Goal: Task Accomplishment & Management: Complete application form

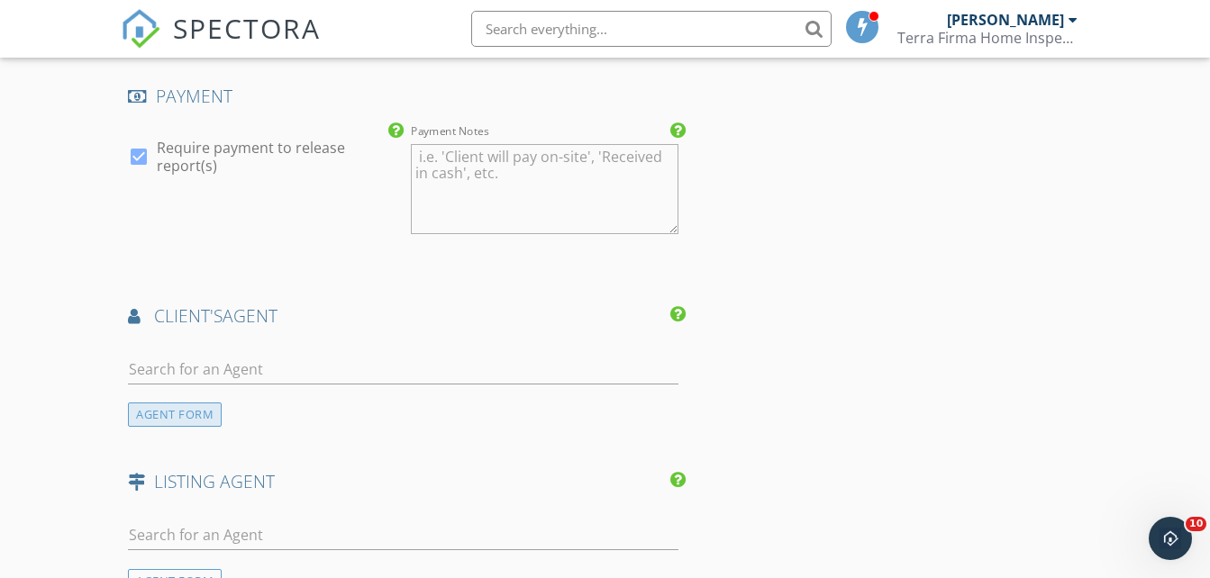
click at [177, 419] on div "AGENT FORM" at bounding box center [175, 415] width 94 height 24
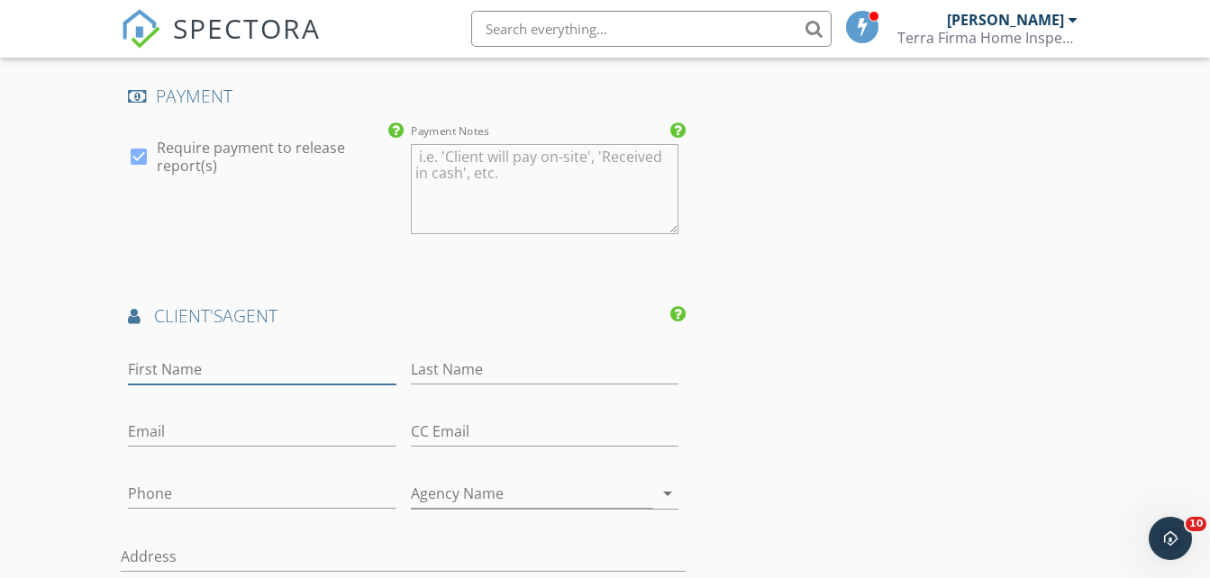
click at [231, 361] on input "First Name" at bounding box center [262, 370] width 268 height 30
click at [259, 368] on input "[PERSON_NAME] & [PERSON_NAME]" at bounding box center [262, 370] width 268 height 30
type input "[PERSON_NAME]"
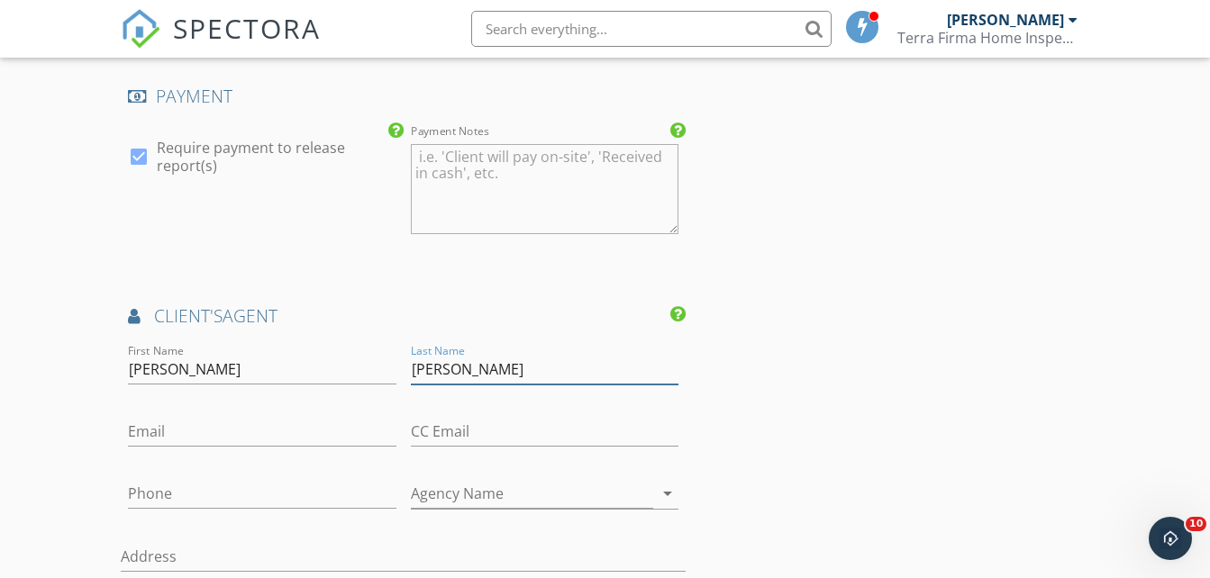
type input "[PERSON_NAME]"
click at [213, 438] on input "Email" at bounding box center [262, 432] width 268 height 30
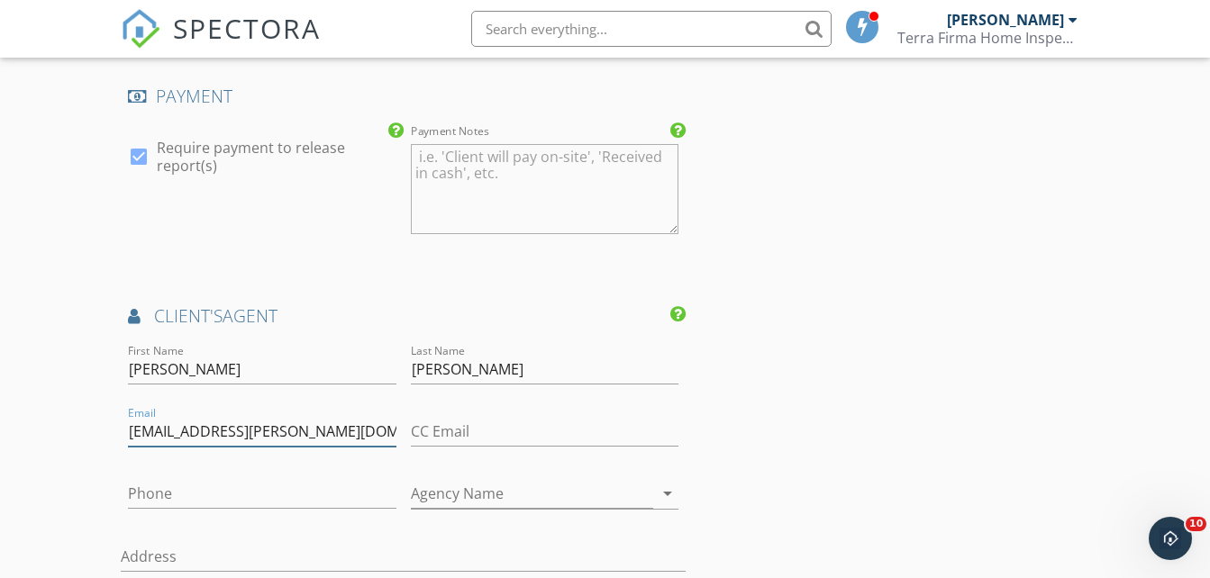
type input "[EMAIL_ADDRESS][PERSON_NAME][DOMAIN_NAME]"
click at [163, 510] on div "Phone" at bounding box center [262, 503] width 268 height 48
click at [162, 501] on input "Phone" at bounding box center [262, 494] width 268 height 30
type input "[PHONE_NUMBER]"
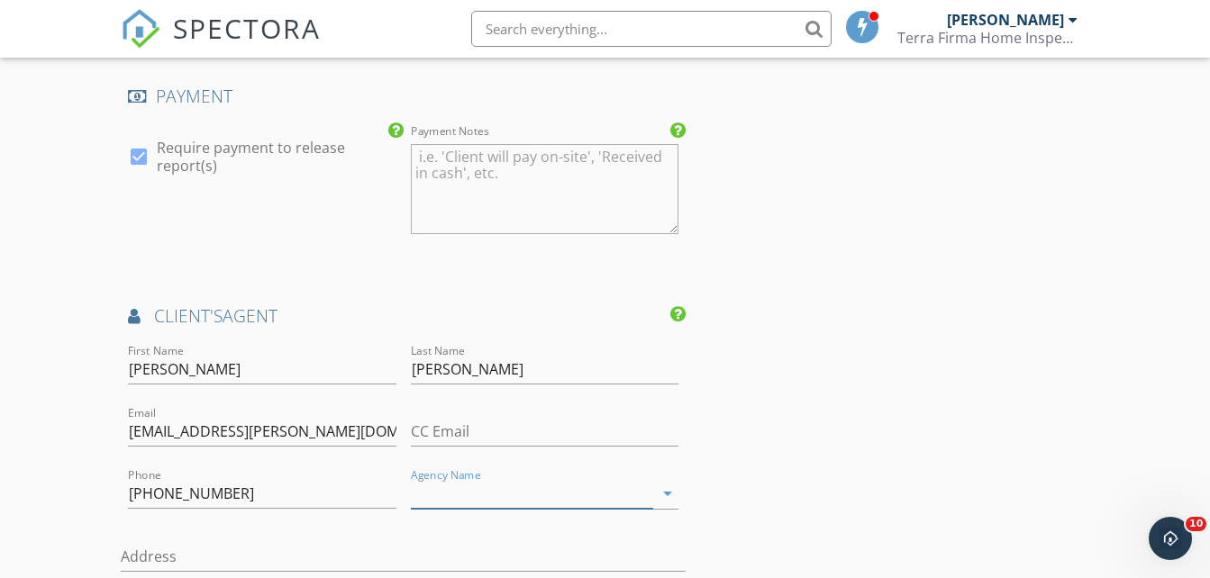
click at [496, 501] on input "Agency Name" at bounding box center [532, 494] width 242 height 30
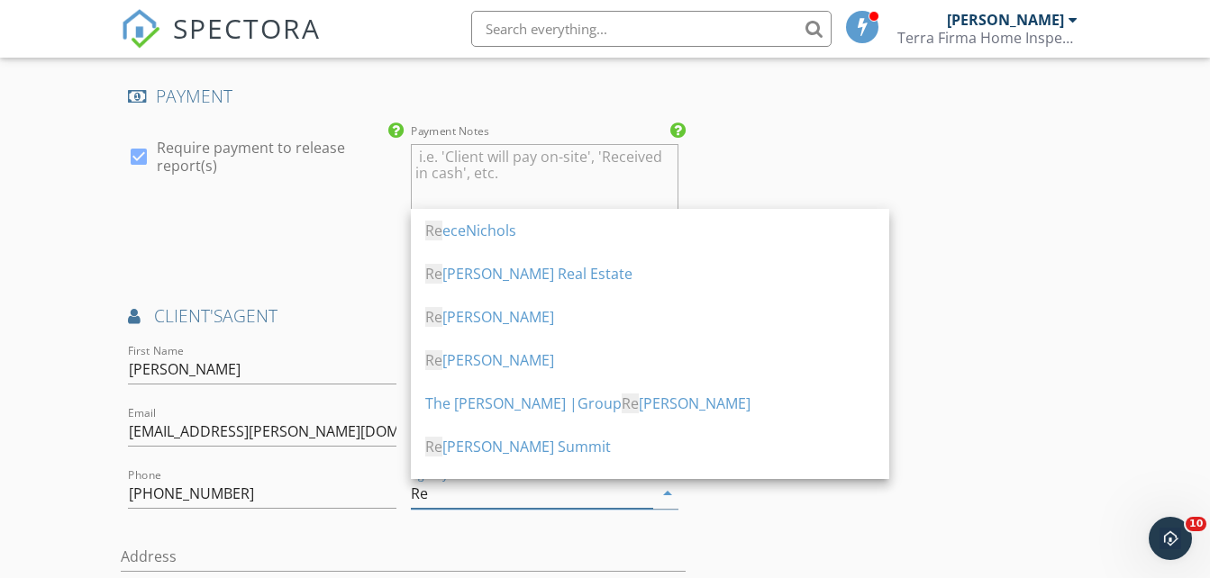
type input "R"
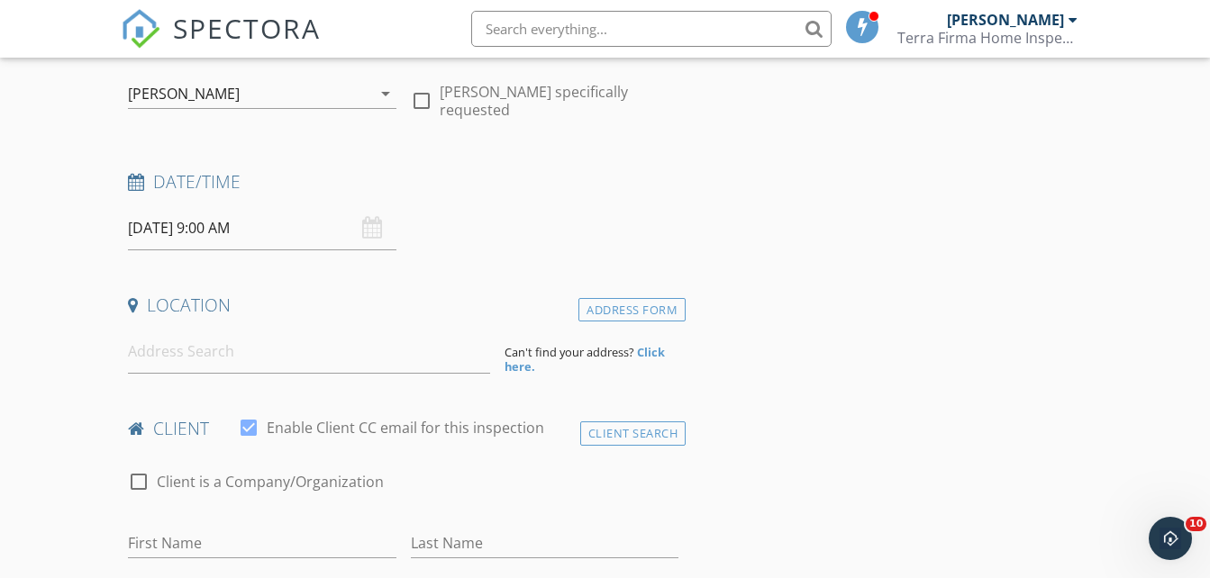
scroll to position [180, 0]
click at [161, 358] on input at bounding box center [309, 353] width 362 height 44
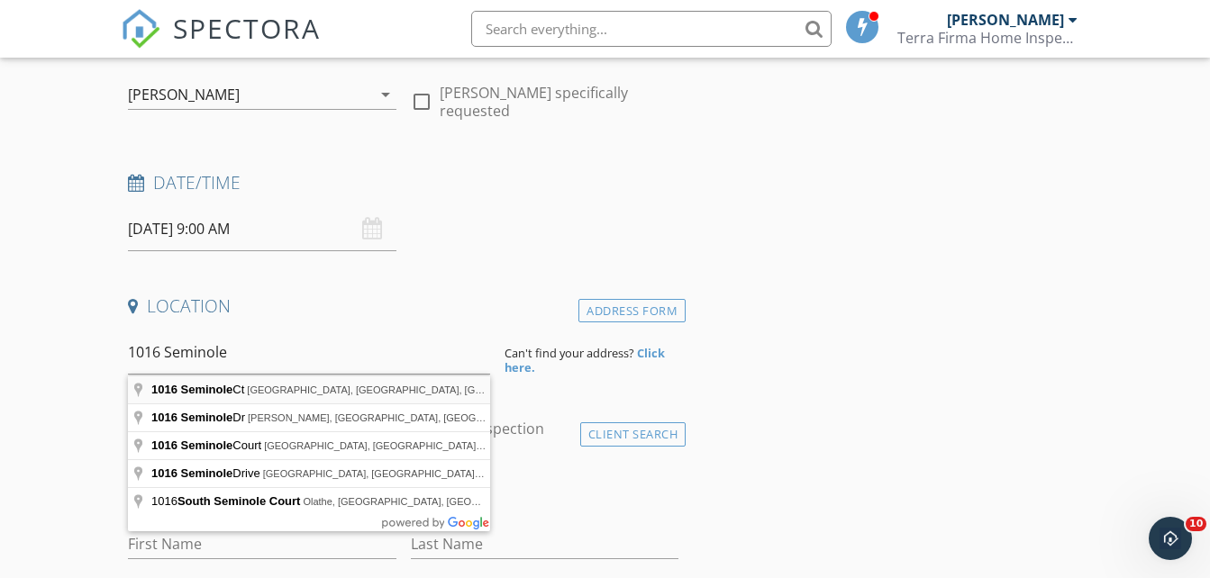
type input "[STREET_ADDRESS]"
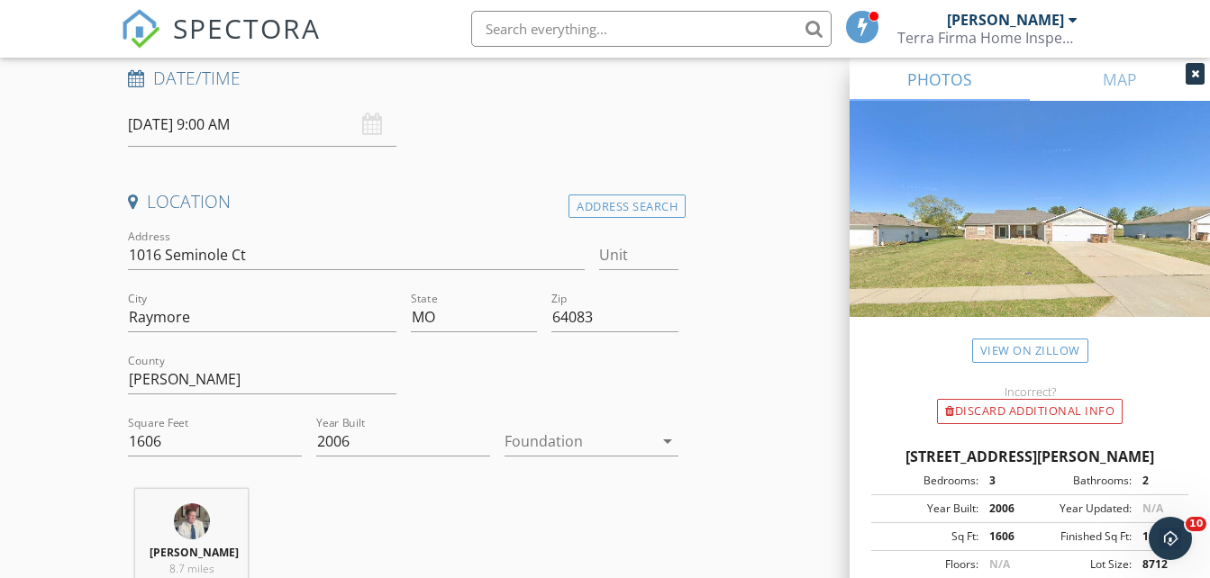
scroll to position [270, 0]
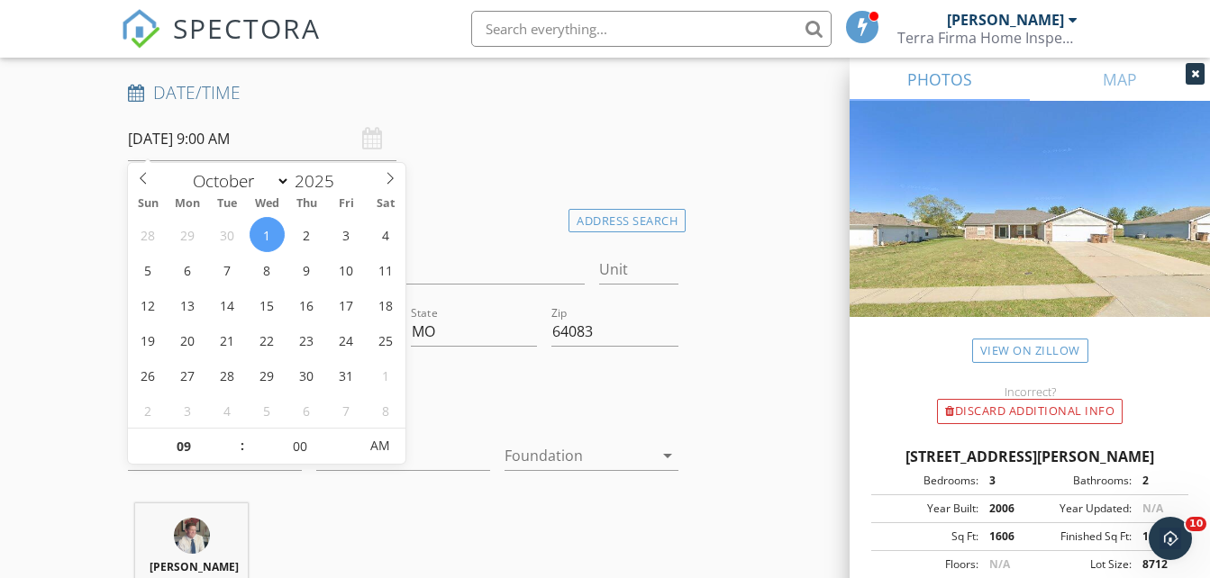
click at [221, 141] on input "[DATE] 9:00 AM" at bounding box center [262, 139] width 268 height 44
type input "10"
type input "[DATE] 10:00 AM"
click at [233, 439] on span at bounding box center [232, 438] width 13 height 18
type input "11"
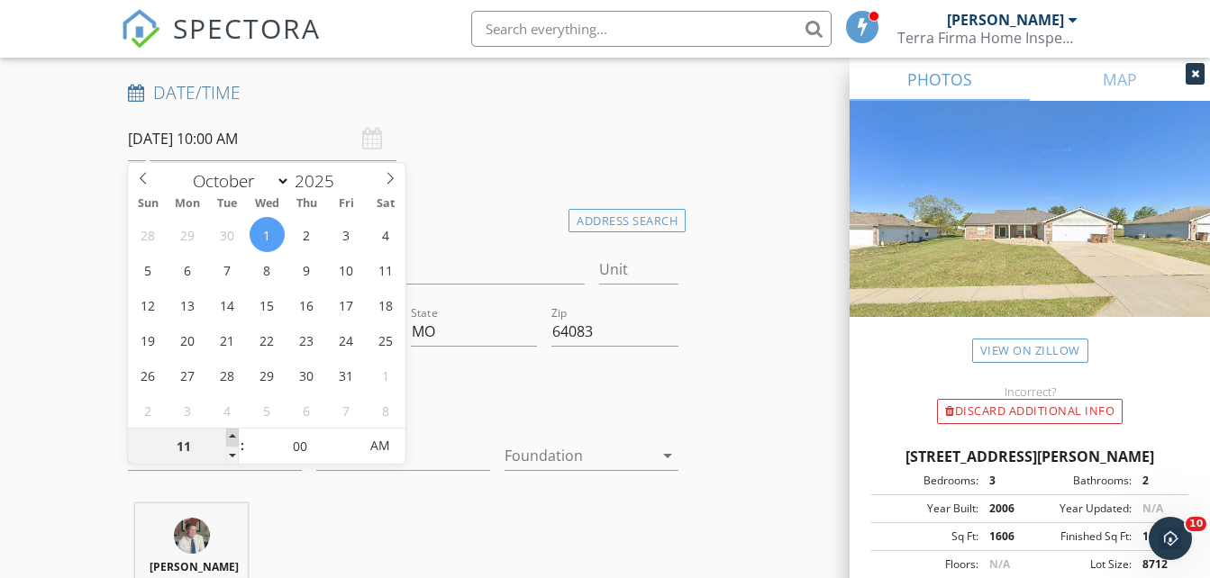
type input "[DATE] 11:00 AM"
click at [233, 439] on span at bounding box center [232, 438] width 13 height 18
type input "12"
type input "[DATE] 12:00 PM"
click at [233, 439] on span at bounding box center [232, 438] width 13 height 18
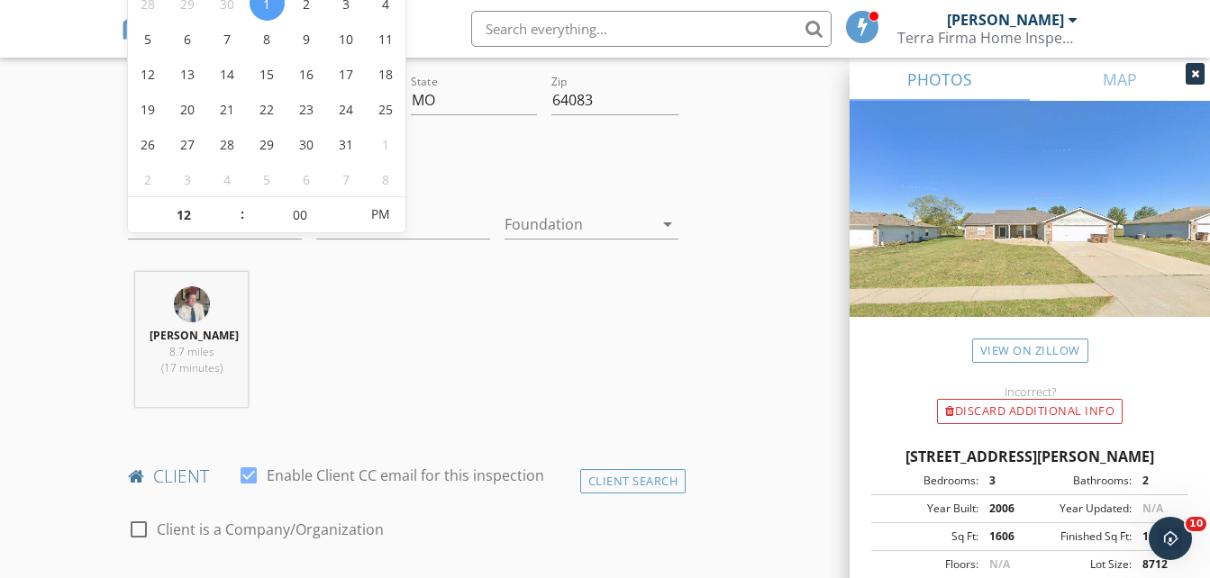
scroll to position [901, 0]
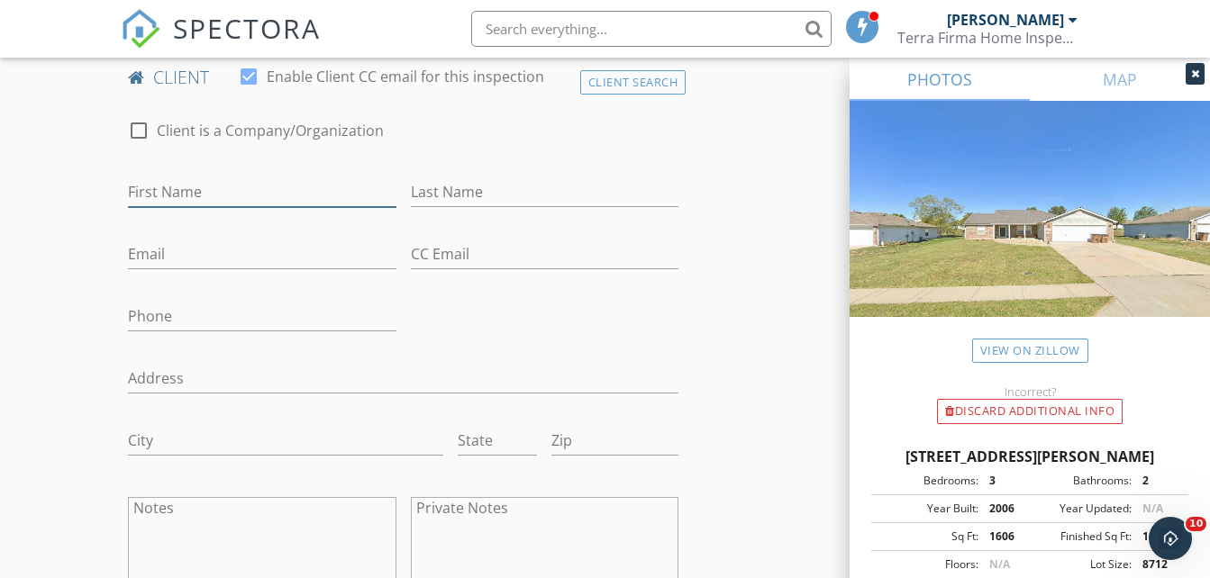
click at [170, 207] on input "First Name" at bounding box center [262, 192] width 268 height 30
type input "[PERSON_NAME] & [PERSON_NAME]"
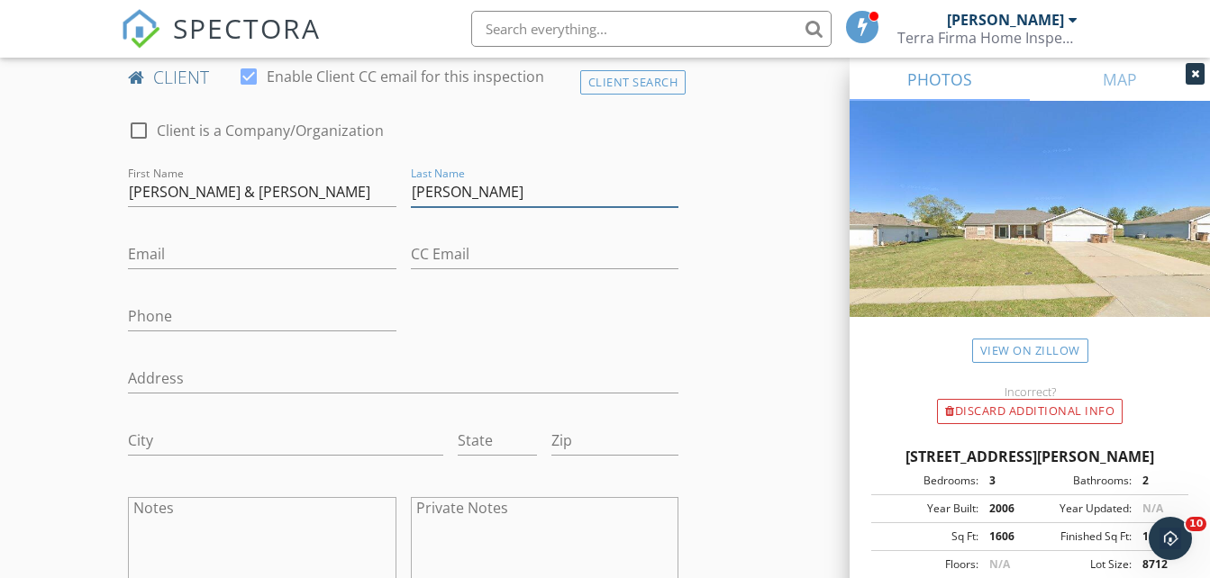
type input "[PERSON_NAME]"
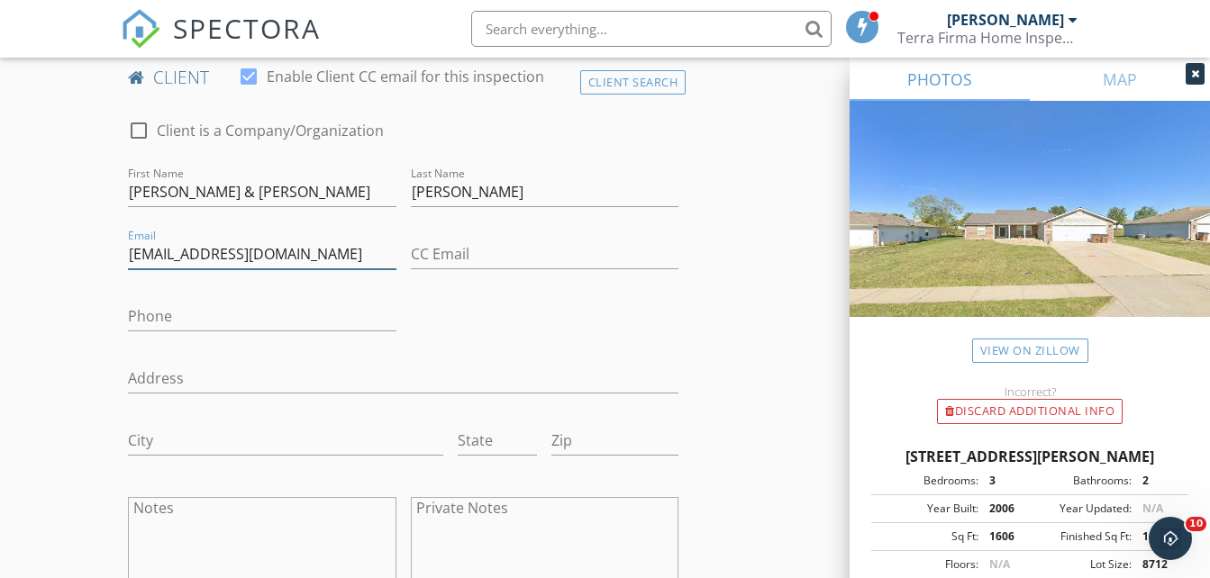
type input "[EMAIL_ADDRESS][DOMAIN_NAME]"
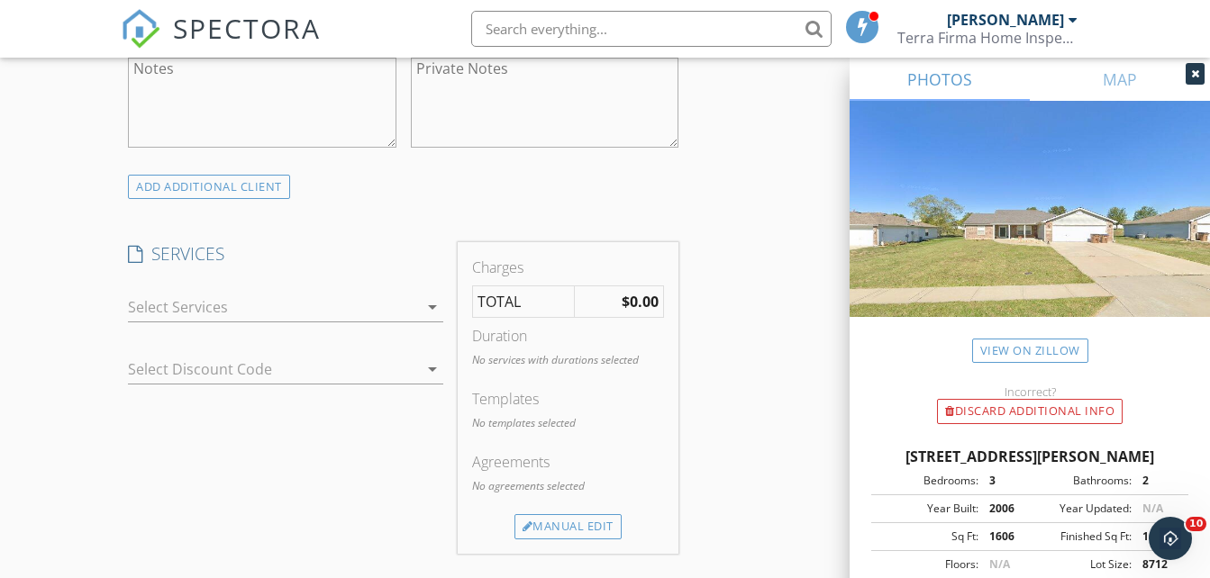
scroll to position [1351, 0]
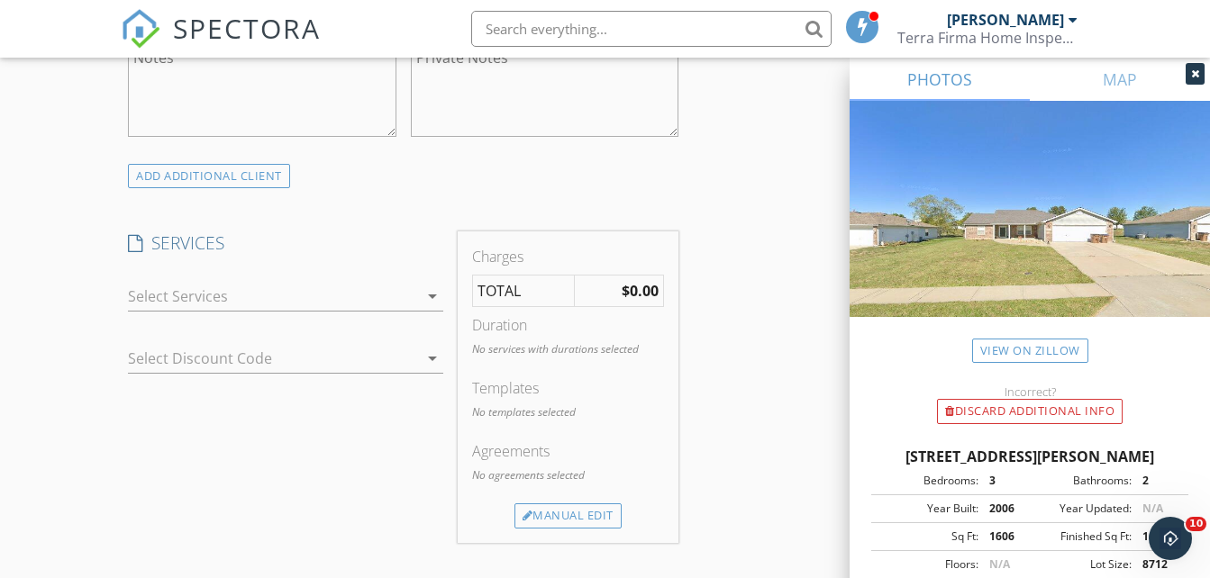
click at [250, 311] on div at bounding box center [273, 296] width 290 height 29
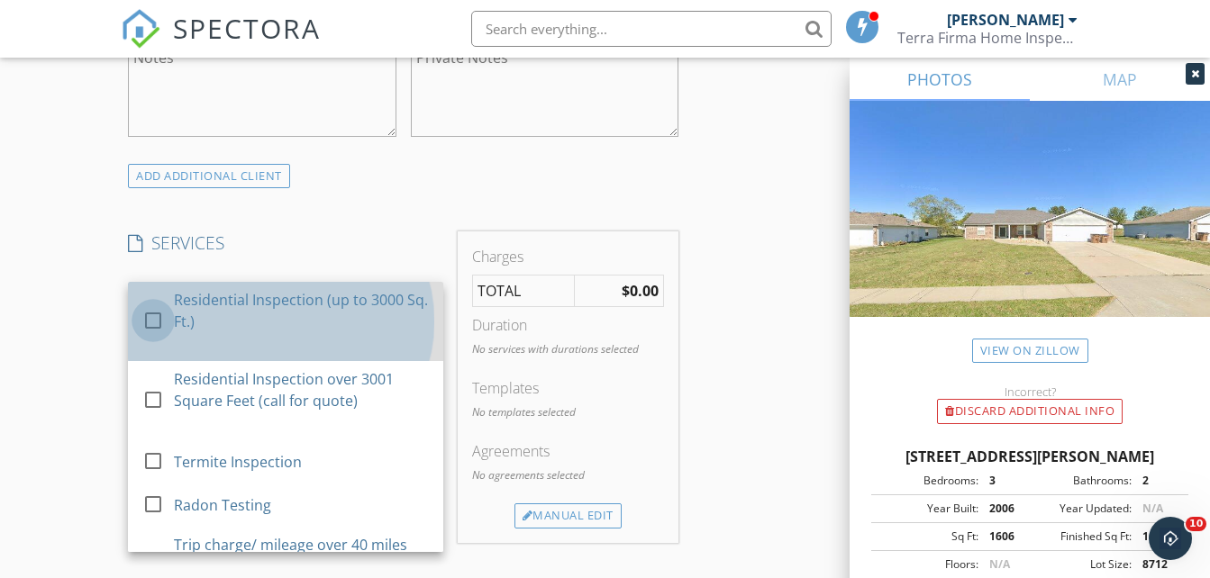
click at [158, 336] on div at bounding box center [153, 320] width 31 height 31
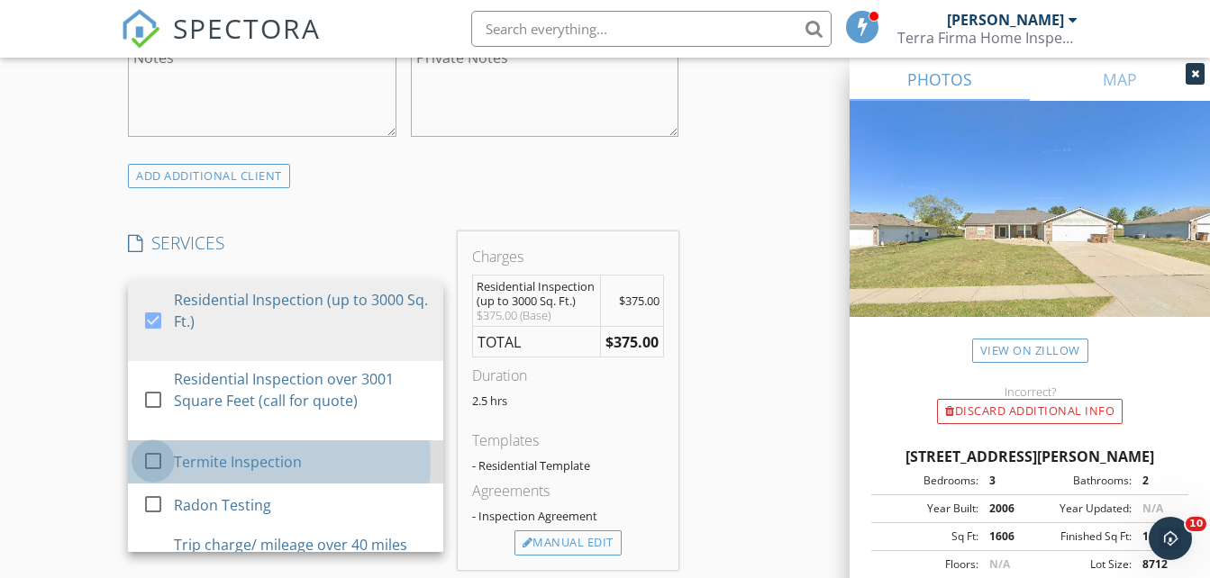
click at [158, 476] on div at bounding box center [153, 461] width 31 height 31
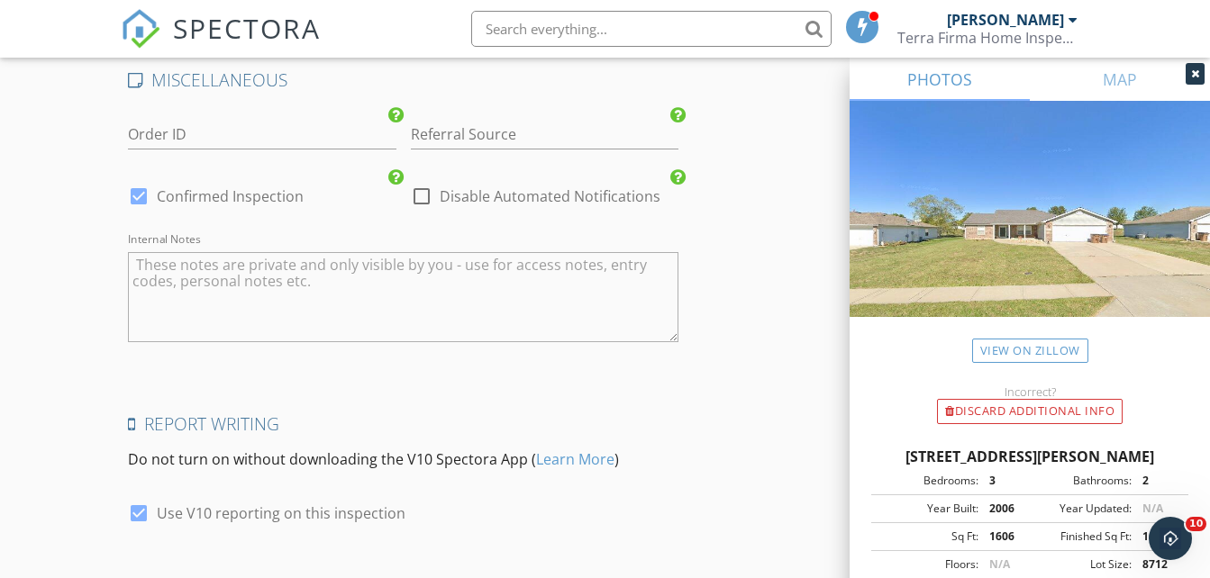
scroll to position [3285, 0]
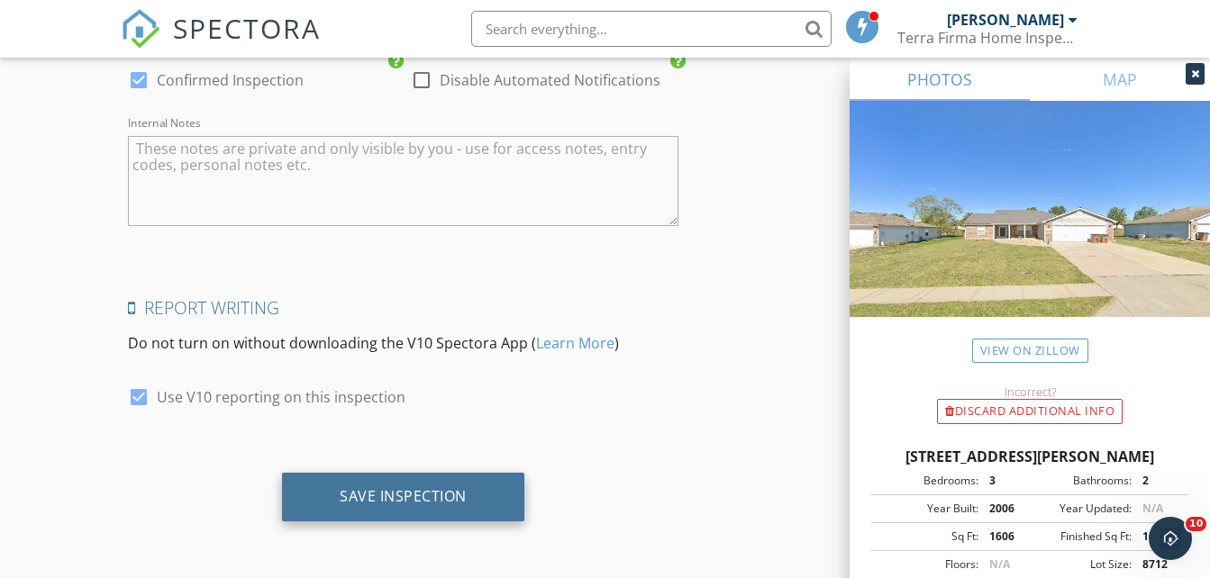
click at [435, 500] on div "Save Inspection" at bounding box center [403, 496] width 127 height 18
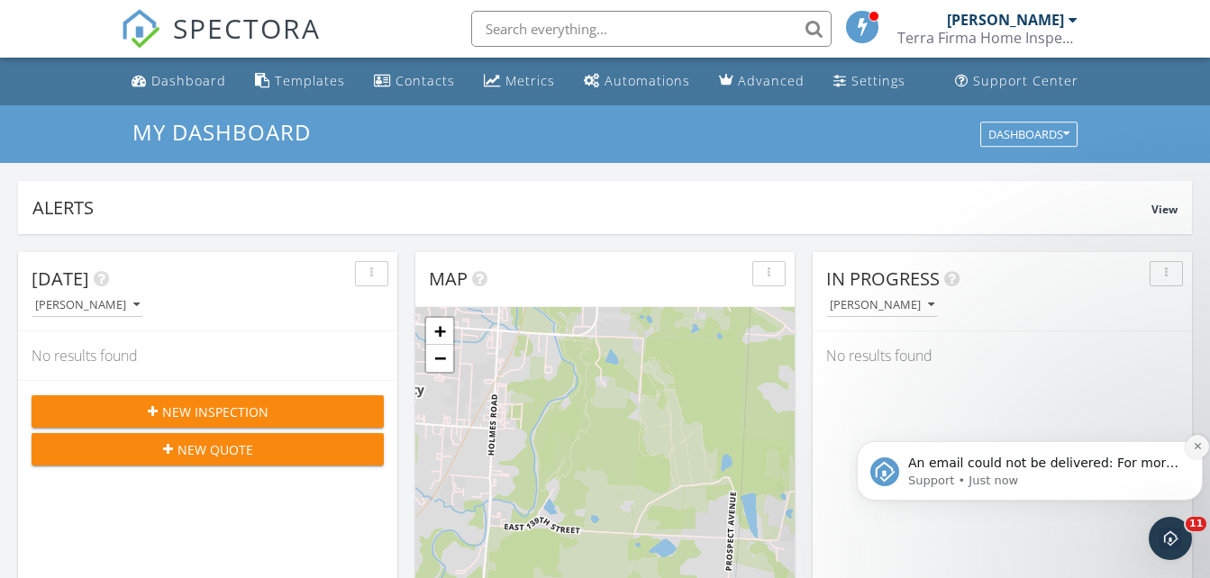
click at [1193, 449] on icon "Dismiss notification" at bounding box center [1198, 446] width 10 height 10
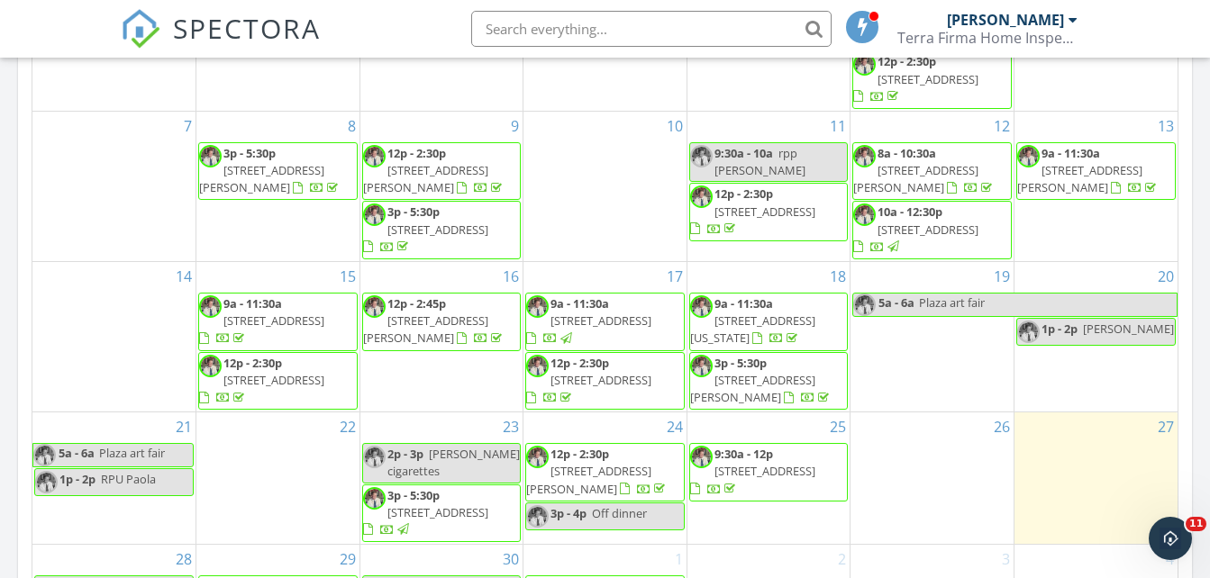
scroll to position [1261, 0]
